Goal: Navigation & Orientation: Understand site structure

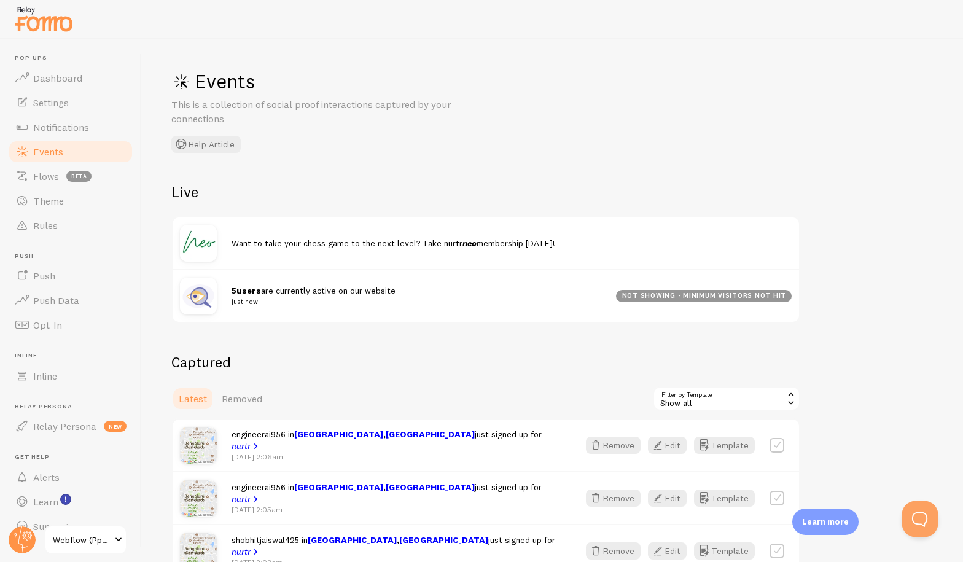
scroll to position [231, 0]
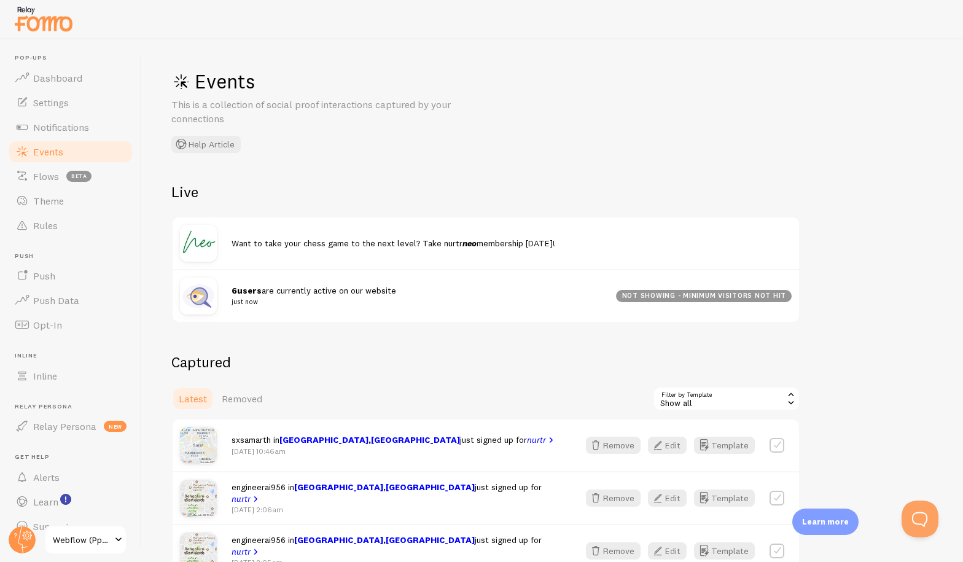
click at [52, 152] on span "Events" at bounding box center [48, 152] width 30 height 12
click at [60, 82] on span "Dashboard" at bounding box center [57, 78] width 49 height 12
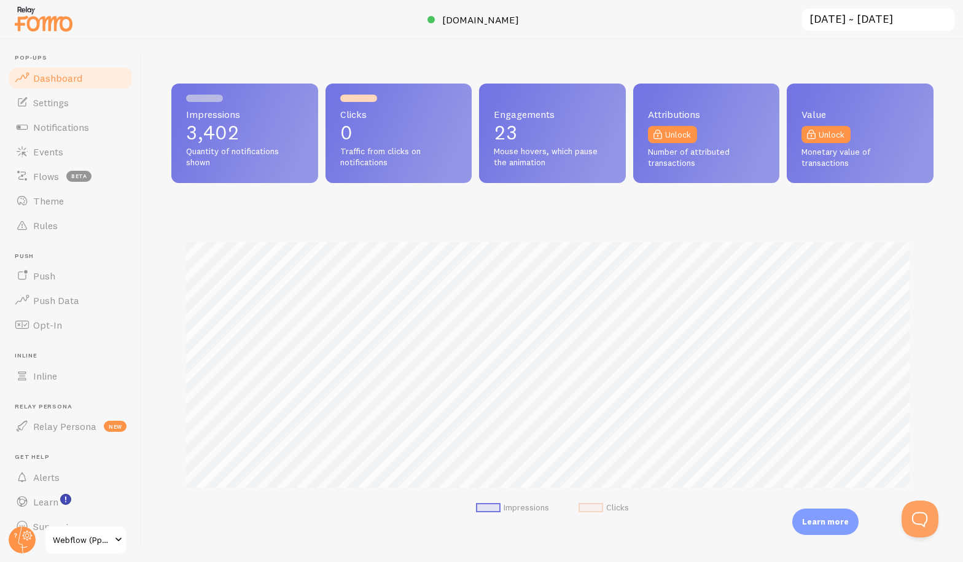
scroll to position [322, 753]
click at [58, 123] on span "Notifications" at bounding box center [61, 127] width 56 height 12
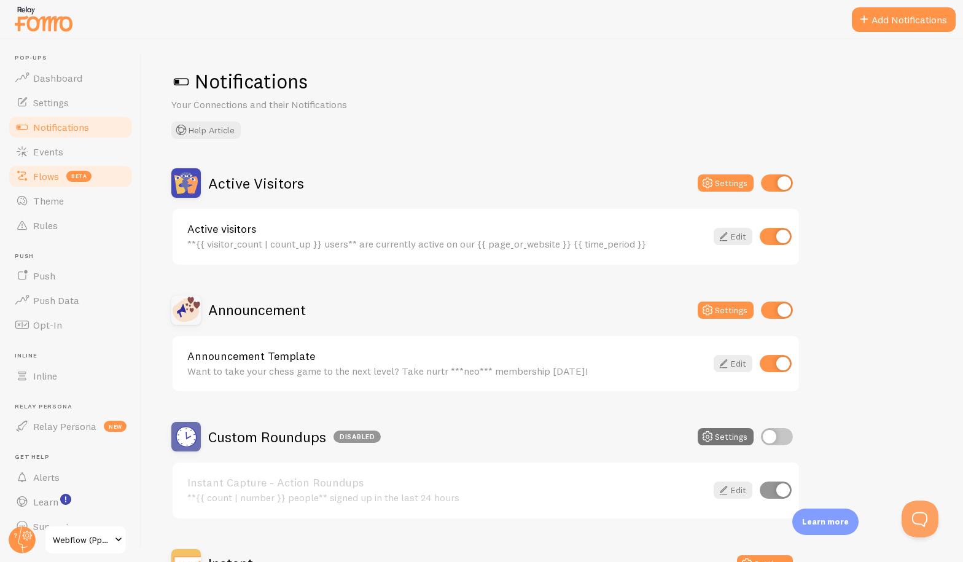
click at [61, 181] on link "Flows beta" at bounding box center [70, 176] width 127 height 25
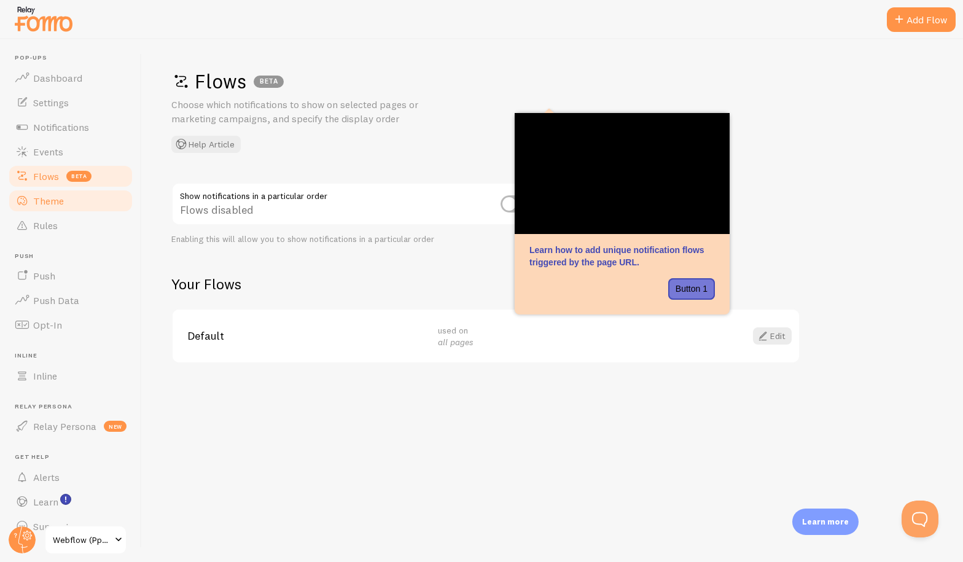
click at [66, 202] on link "Theme" at bounding box center [70, 201] width 127 height 25
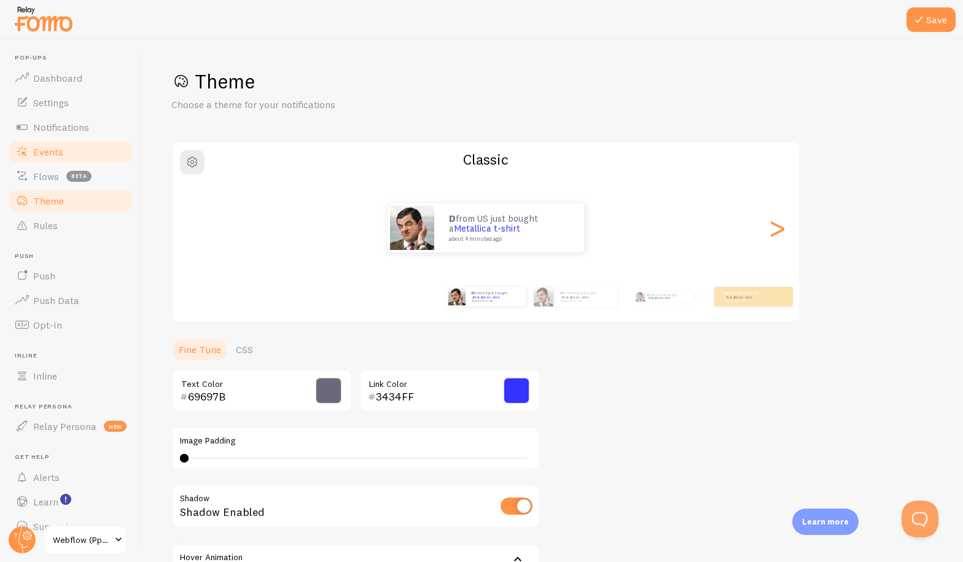
click at [49, 151] on span "Events" at bounding box center [48, 152] width 30 height 12
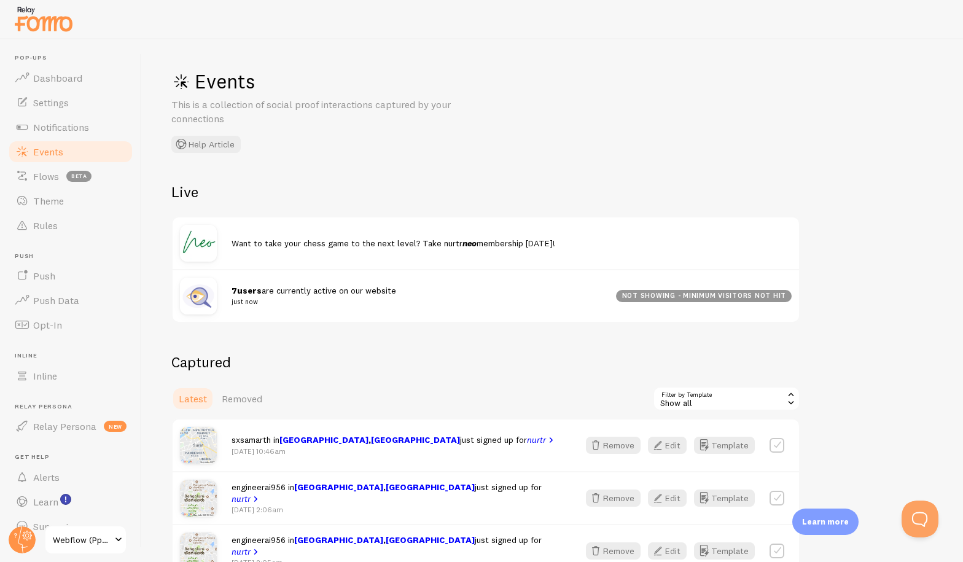
click at [406, 182] on div "Events This is a collection of social proof interactions captured by your conne…" at bounding box center [552, 300] width 821 height 523
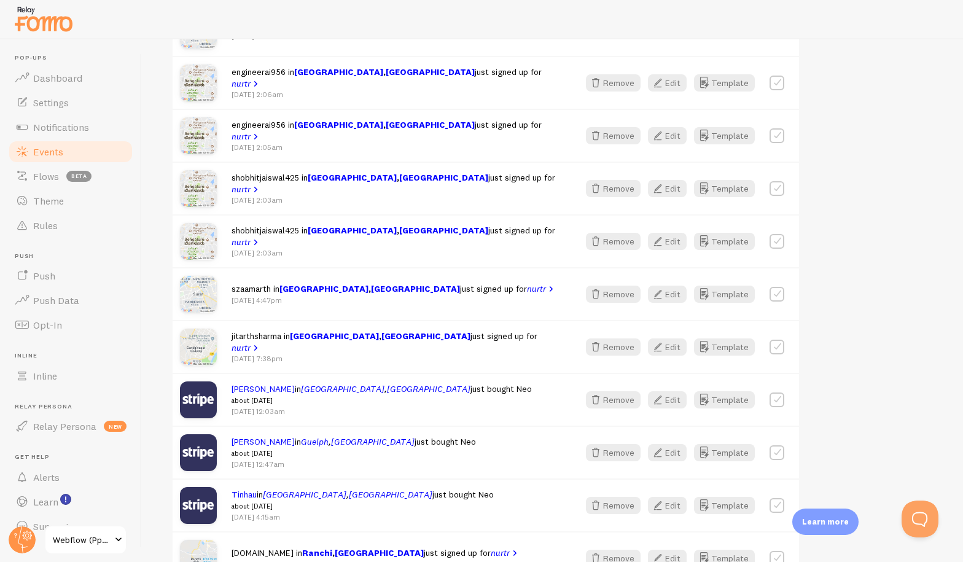
scroll to position [419, 0]
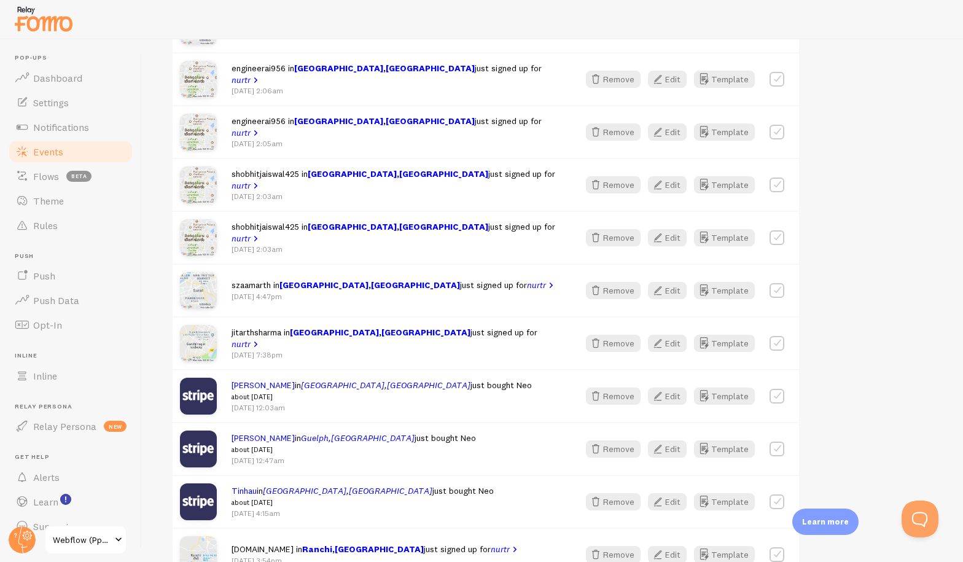
click at [60, 149] on span "Events" at bounding box center [48, 152] width 30 height 12
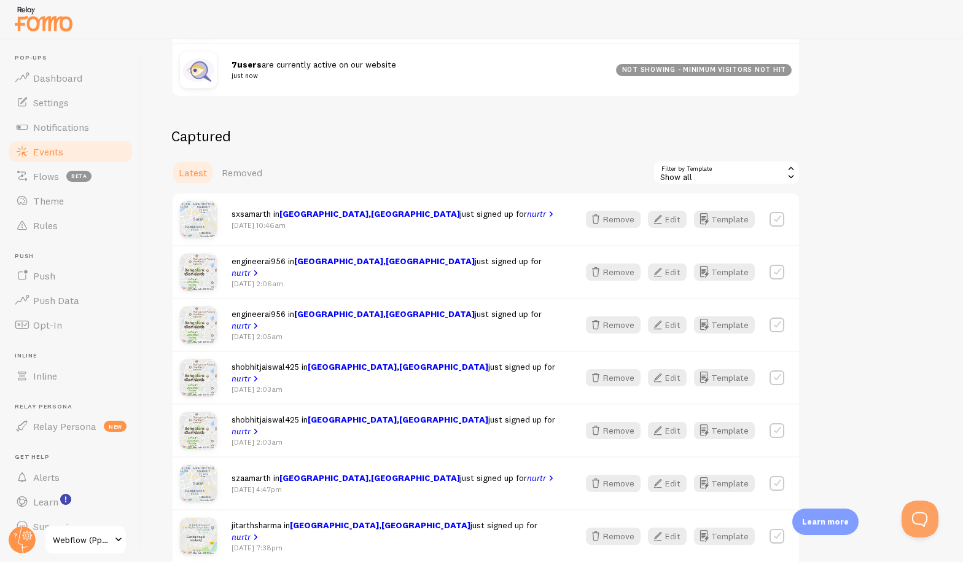
scroll to position [228, 0]
